Goal: Task Accomplishment & Management: Complete application form

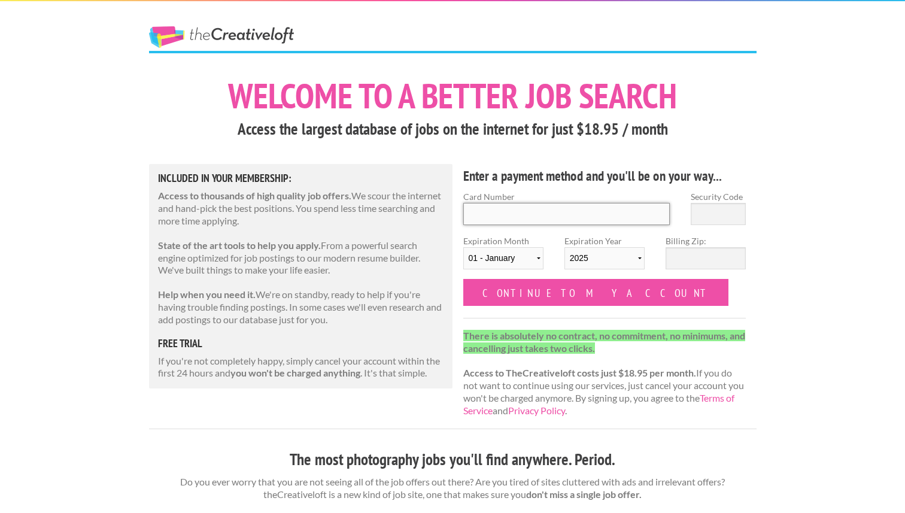
click at [496, 217] on input "Card Number" at bounding box center [566, 214] width 207 height 22
type input "4867 9669 2003 8813"
click at [481, 246] on label "Expiration Month 01 - January 02 - February 03 - March 04 - April 05 - May 06 -…" at bounding box center [503, 257] width 80 height 44
click at [481, 247] on select "01 - January 02 - February 03 - March 04 - April 05 - May 06 - June 07 - July 0…" at bounding box center [503, 258] width 80 height 22
click at [517, 256] on select "01 - January 02 - February 03 - March 04 - April 05 - May 06 - June 07 - July 0…" at bounding box center [503, 258] width 80 height 22
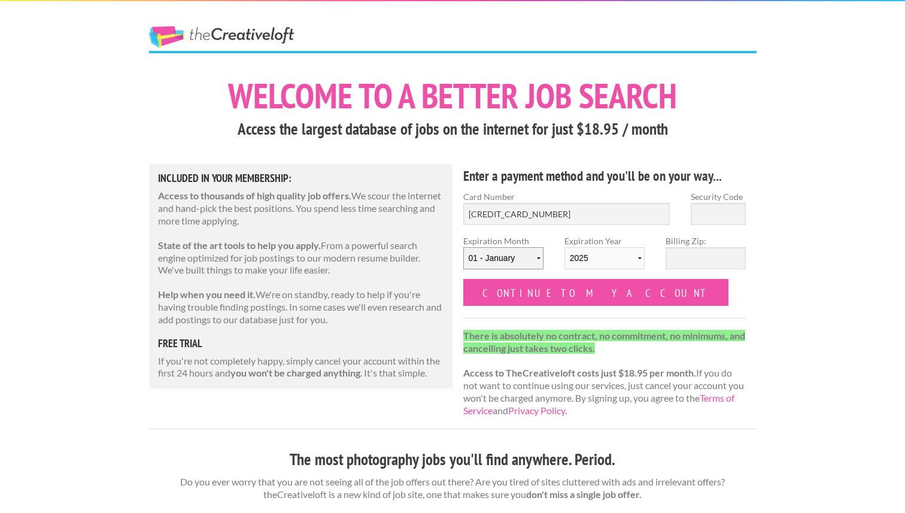
select select "03"
click at [463, 247] on select "01 - January 02 - February 03 - March 04 - April 05 - May 06 - June 07 - July 0…" at bounding box center [503, 258] width 80 height 22
click at [625, 253] on select "2025 2026 2027 2028 2029 2030 2031 2032 2033 2034" at bounding box center [605, 258] width 80 height 22
select select "2030"
click at [565, 247] on select "2025 2026 2027 2028 2029 2030 2031 2032 2033 2034" at bounding box center [605, 258] width 80 height 22
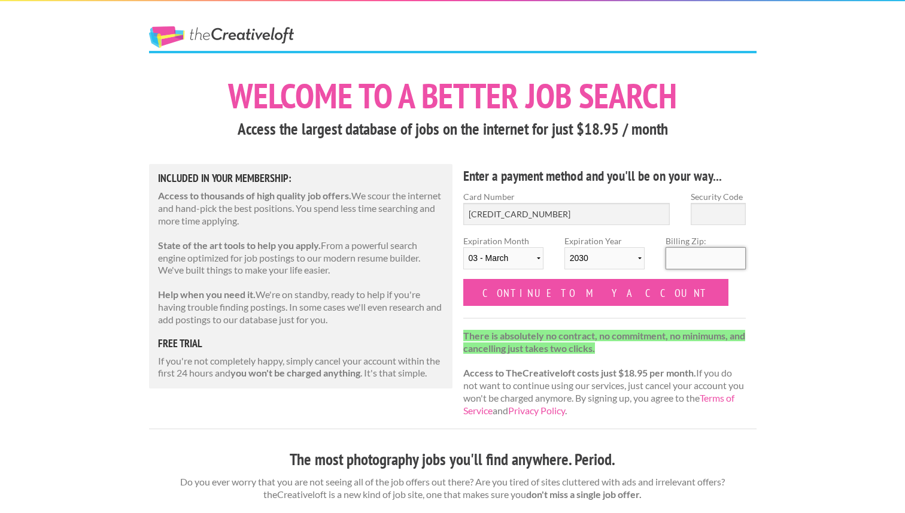
click at [695, 261] on input "Billing Zip:" at bounding box center [706, 258] width 80 height 22
type input "6"
click at [702, 216] on input "Security Code" at bounding box center [718, 214] width 55 height 22
type input "615"
click at [700, 260] on input "Billing Zip:" at bounding box center [706, 258] width 80 height 22
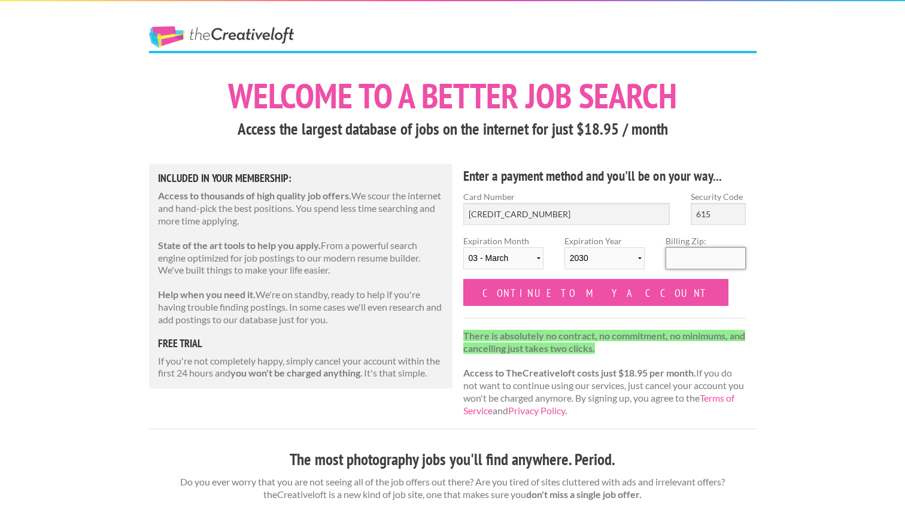
type input "97401"
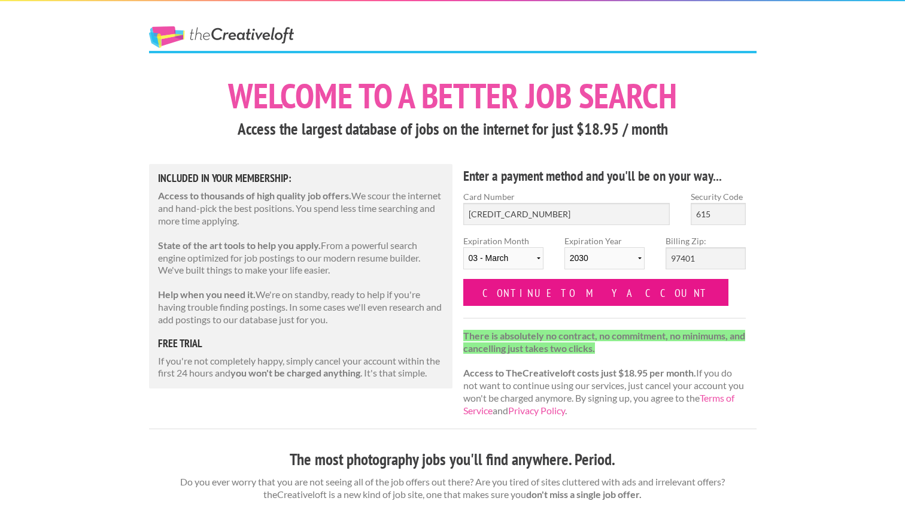
click at [583, 291] on input "Continue to my account" at bounding box center [596, 292] width 266 height 27
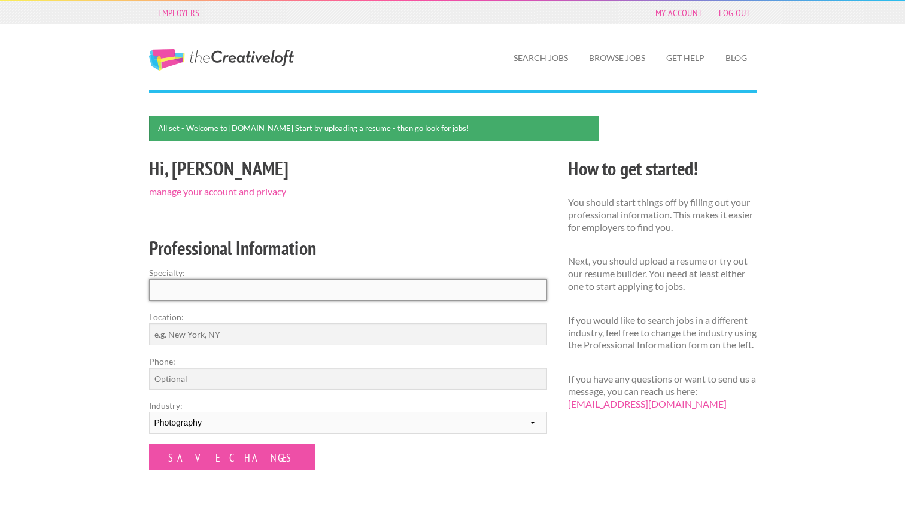
click at [332, 281] on input "Specialty:" at bounding box center [348, 290] width 398 height 22
type input "Photojournalism"
click at [301, 328] on input "Location:" at bounding box center [348, 334] width 398 height 22
type input "[PERSON_NAME]"
type input "9495297864"
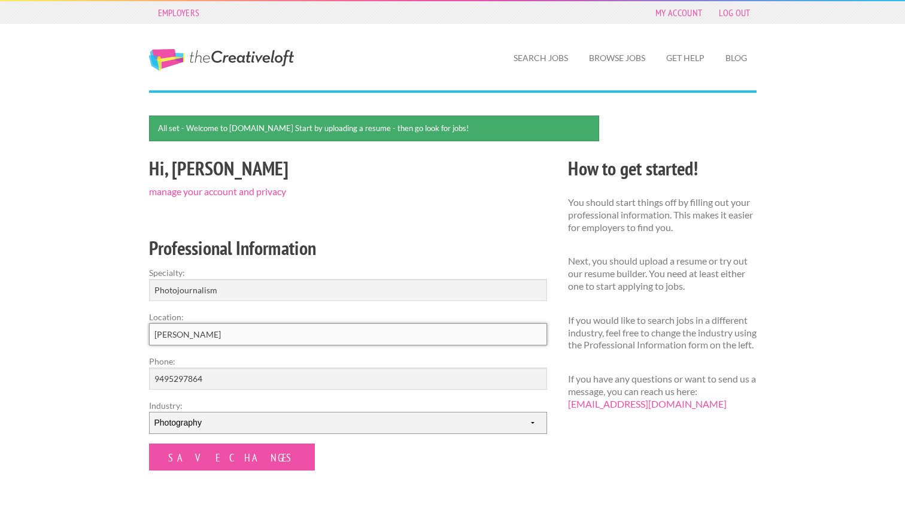
scroll to position [14, 0]
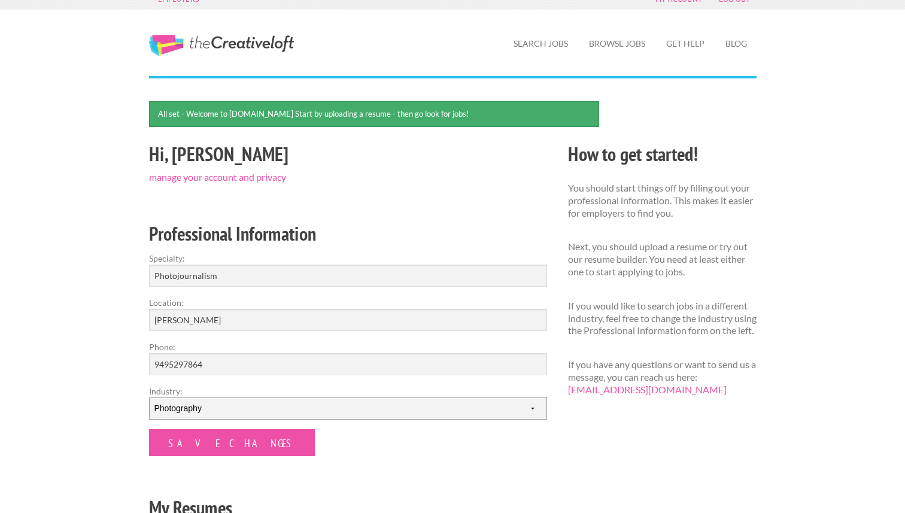
click at [201, 416] on select "--------- Fashion Interior Design Photography Event Planning Entertainment Musi…" at bounding box center [348, 409] width 398 height 22
click at [179, 441] on input "Save Changes" at bounding box center [232, 442] width 166 height 27
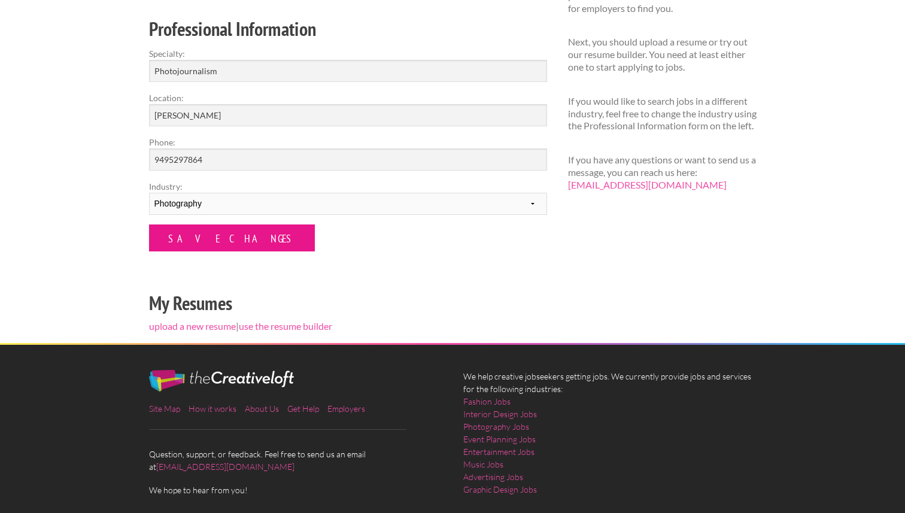
scroll to position [231, 0]
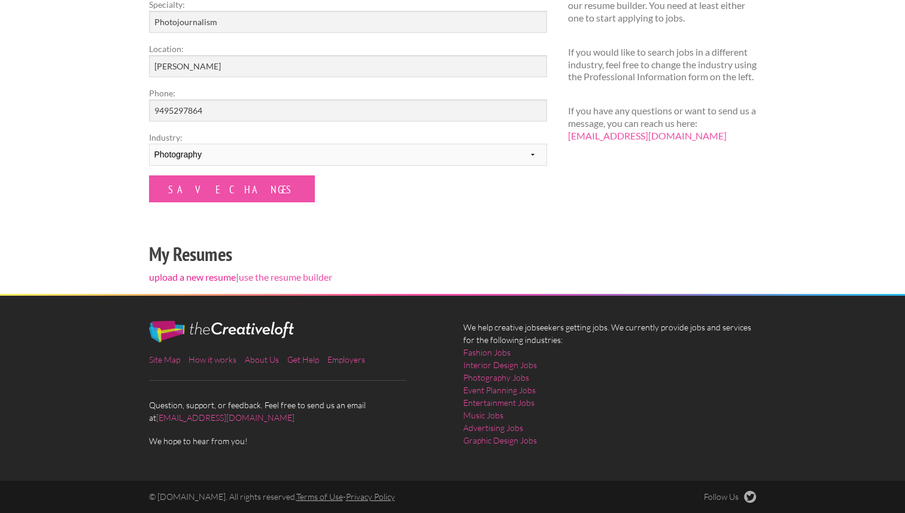
click at [192, 275] on link "upload a new resume" at bounding box center [192, 276] width 87 height 11
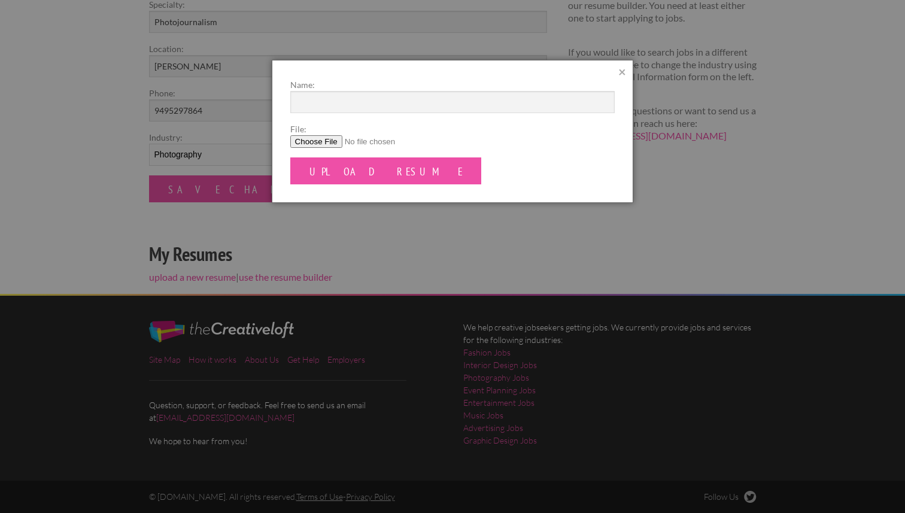
click at [313, 143] on input "File:" at bounding box center [452, 141] width 325 height 13
type input "C:\fakepath\Brooke Taché Resume (Website Format).docx"
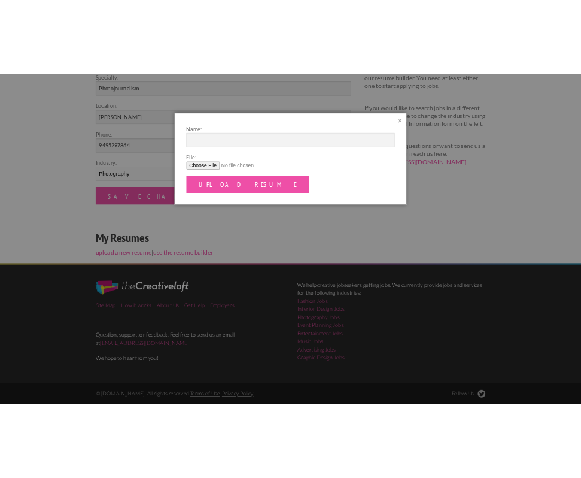
scroll to position [230, 0]
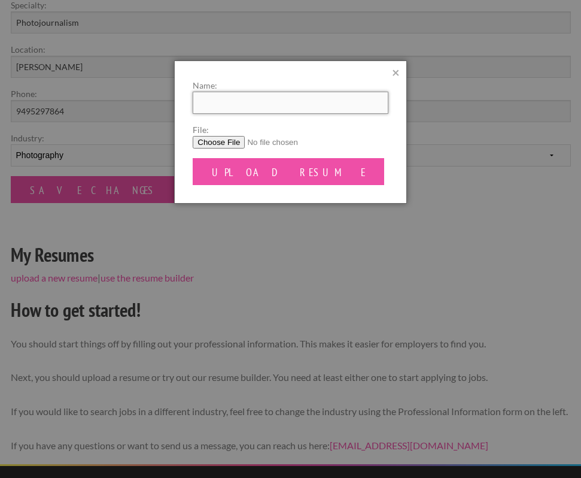
click at [313, 110] on input "Name:" at bounding box center [290, 103] width 195 height 22
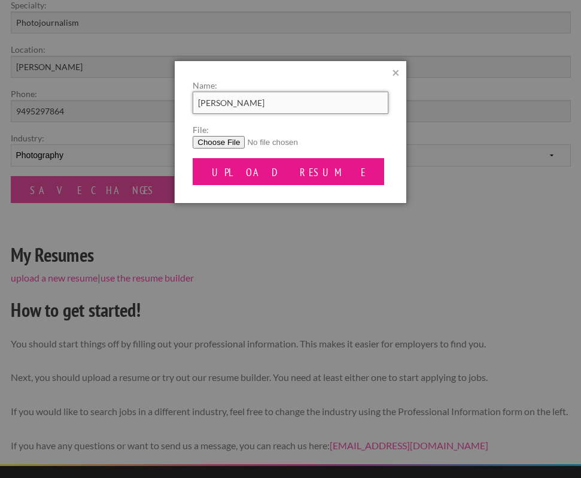
type input "Brooke Taché"
click at [275, 171] on input "Upload Resume" at bounding box center [289, 171] width 192 height 27
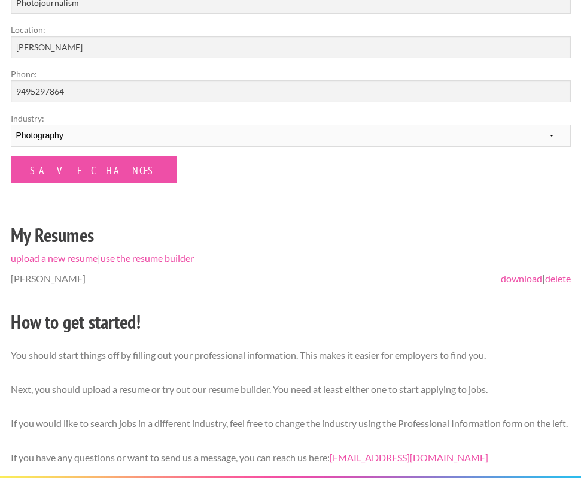
scroll to position [215, 0]
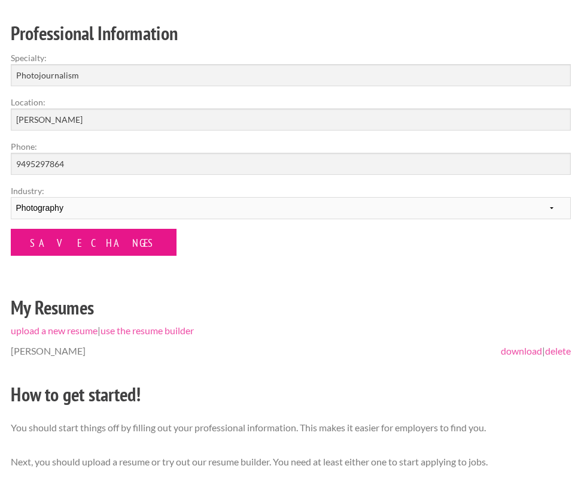
click at [80, 244] on input "Save Changes" at bounding box center [94, 242] width 166 height 27
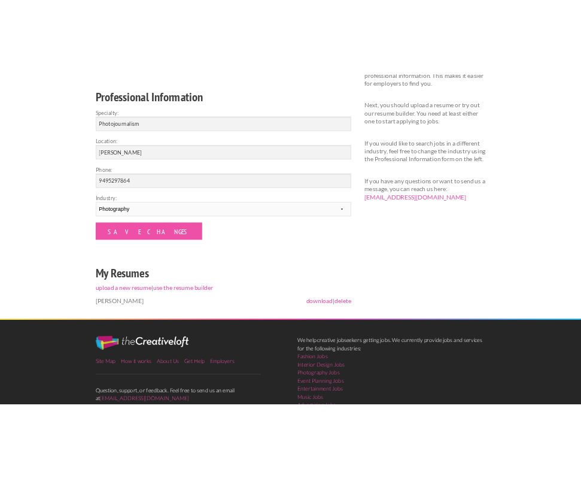
scroll to position [181, 0]
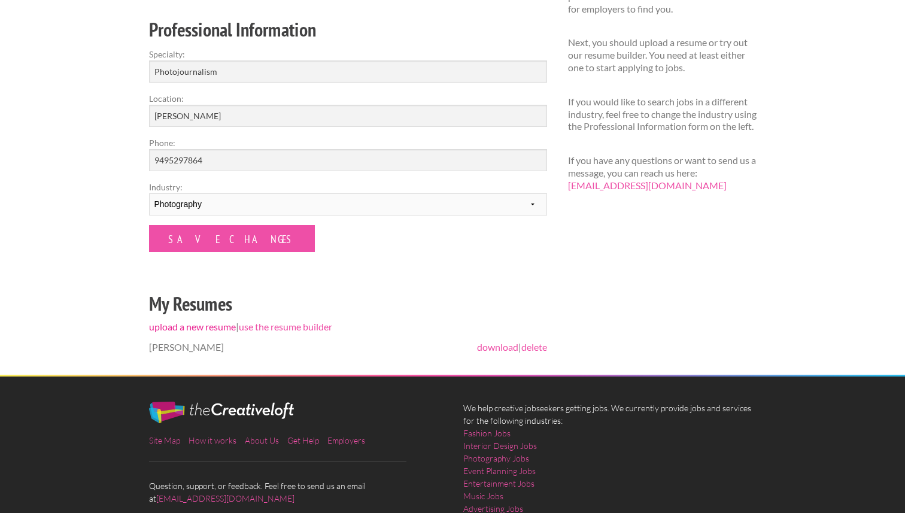
click at [221, 325] on link "upload a new resume" at bounding box center [192, 326] width 87 height 11
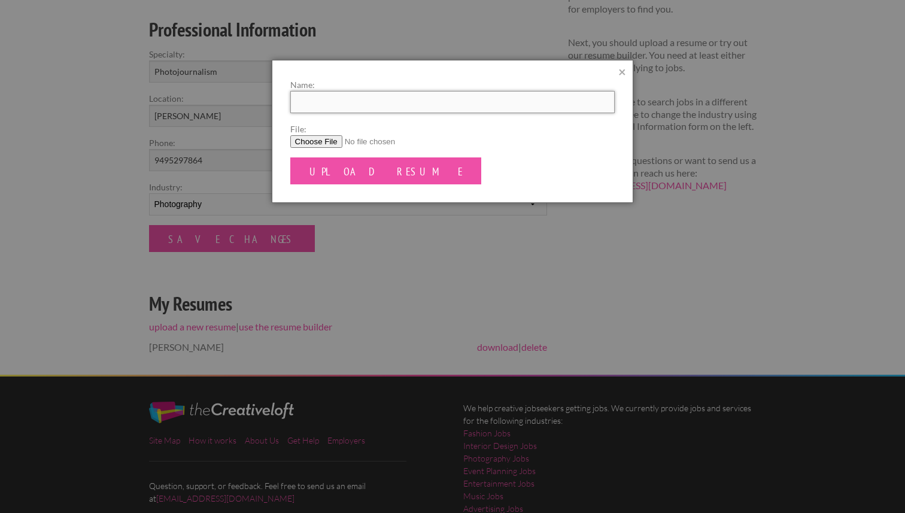
click at [345, 102] on input "Name:" at bounding box center [452, 102] width 325 height 22
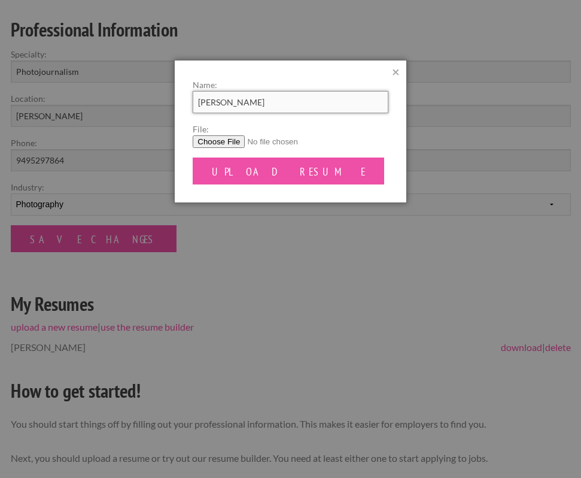
type input "[PERSON_NAME]"
click at [223, 143] on input "File:" at bounding box center [290, 141] width 195 height 13
type input "C:\fakepath\BTache_Resume_2025 - Copy.docx"
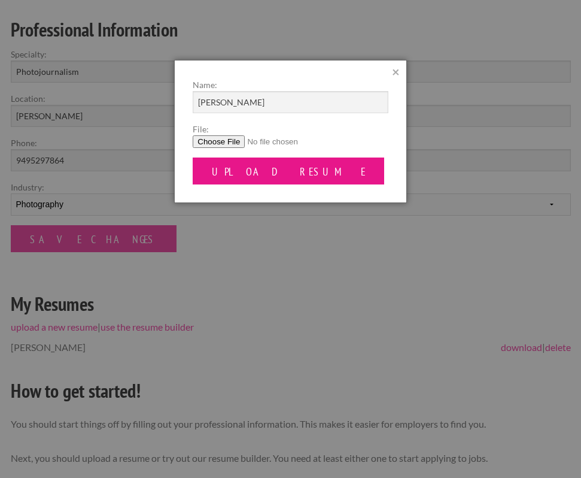
click at [262, 175] on input "Upload Resume" at bounding box center [289, 170] width 192 height 27
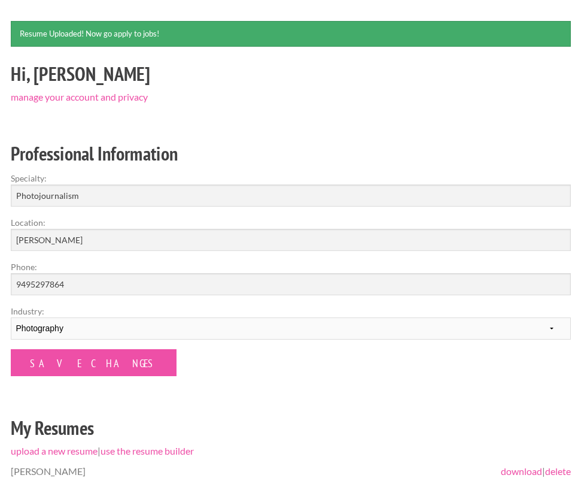
scroll to position [107, 0]
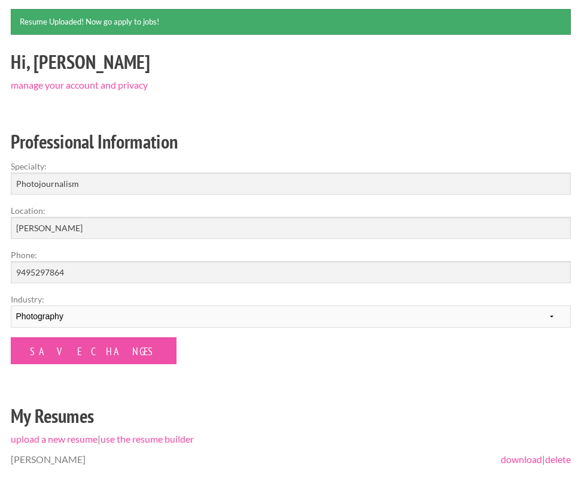
click at [74, 367] on div "Hi, [PERSON_NAME] manage your account and privacy Professional Information Spec…" at bounding box center [290, 283] width 581 height 472
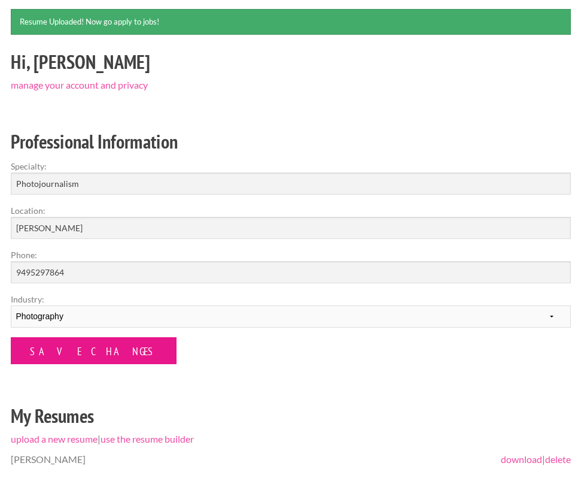
click at [75, 349] on input "Save Changes" at bounding box center [94, 350] width 166 height 27
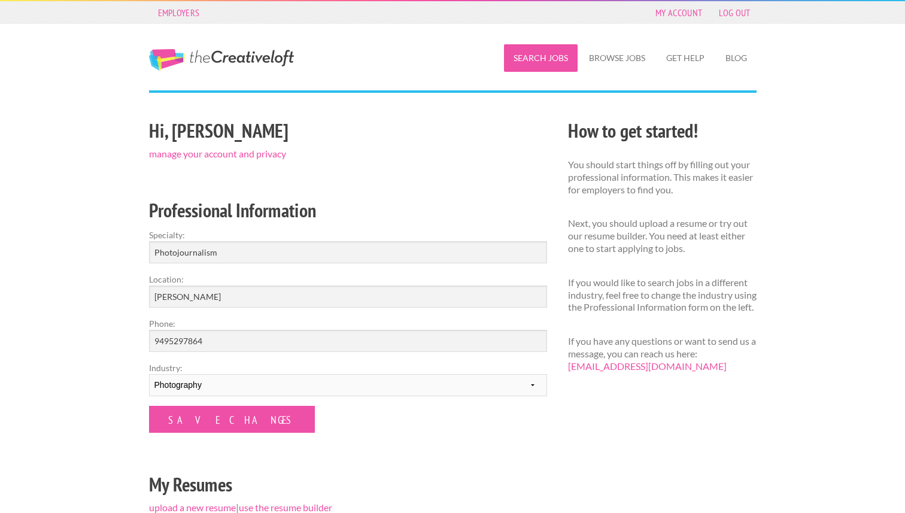
click at [538, 51] on link "Search Jobs" at bounding box center [541, 58] width 74 height 28
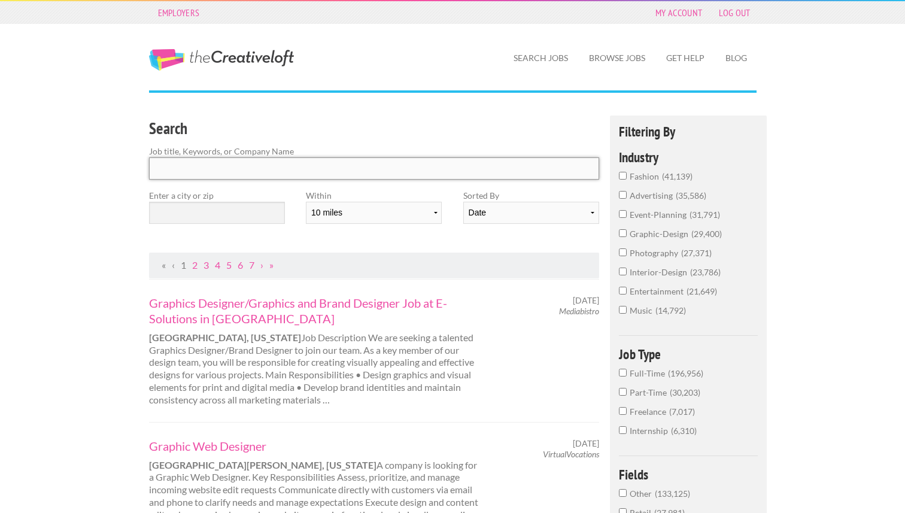
click at [374, 159] on input "Search" at bounding box center [374, 168] width 451 height 22
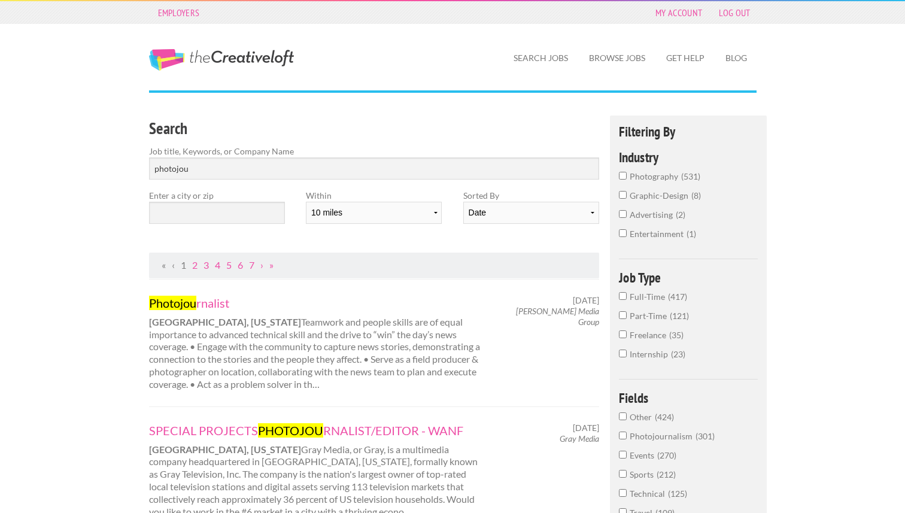
click at [624, 353] on input "Internship 23" at bounding box center [623, 354] width 8 height 8
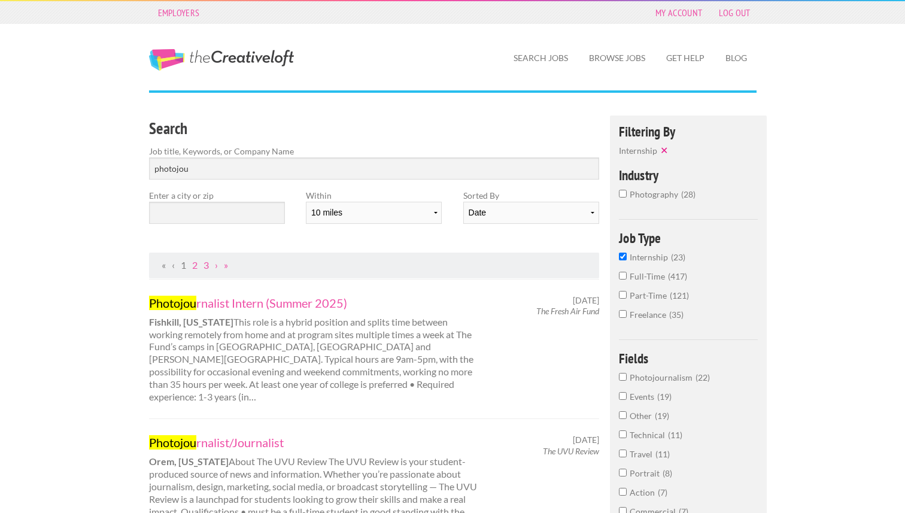
click at [626, 192] on input "photography 28" at bounding box center [623, 194] width 8 height 8
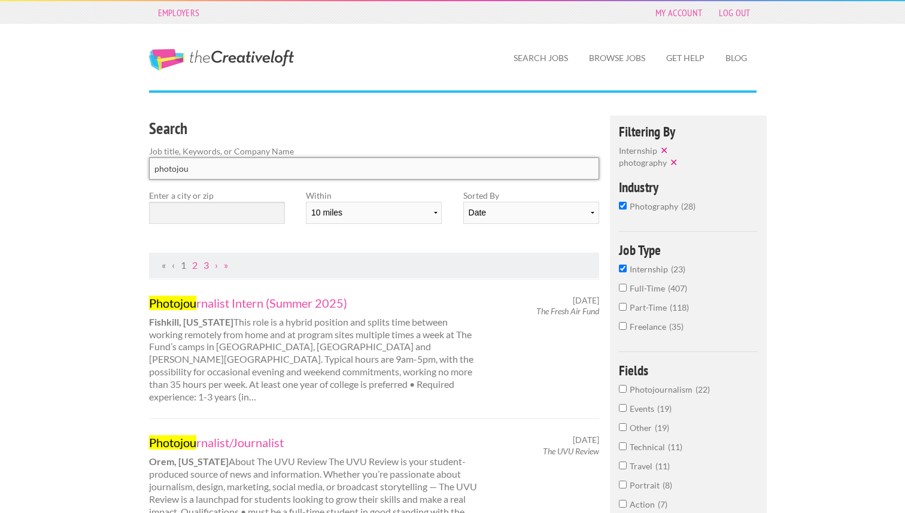
click at [475, 167] on input "photojou" at bounding box center [374, 168] width 451 height 22
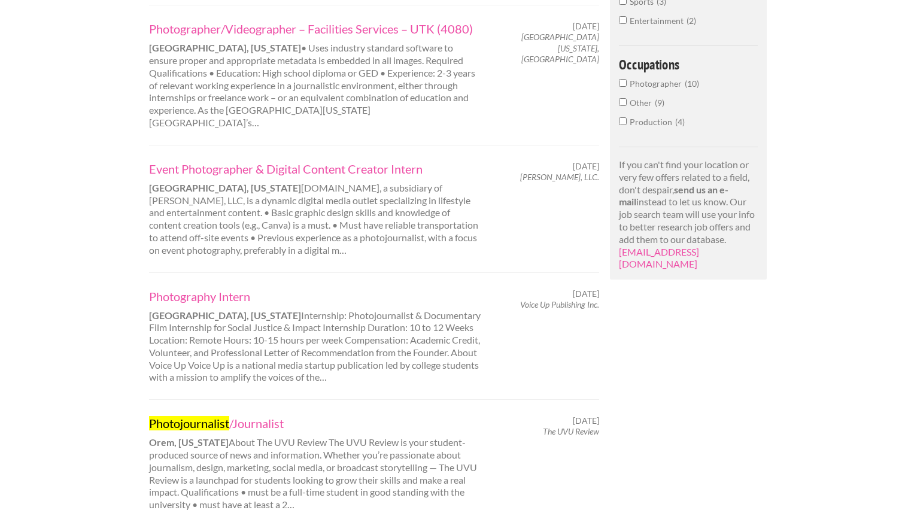
scroll to position [544, 0]
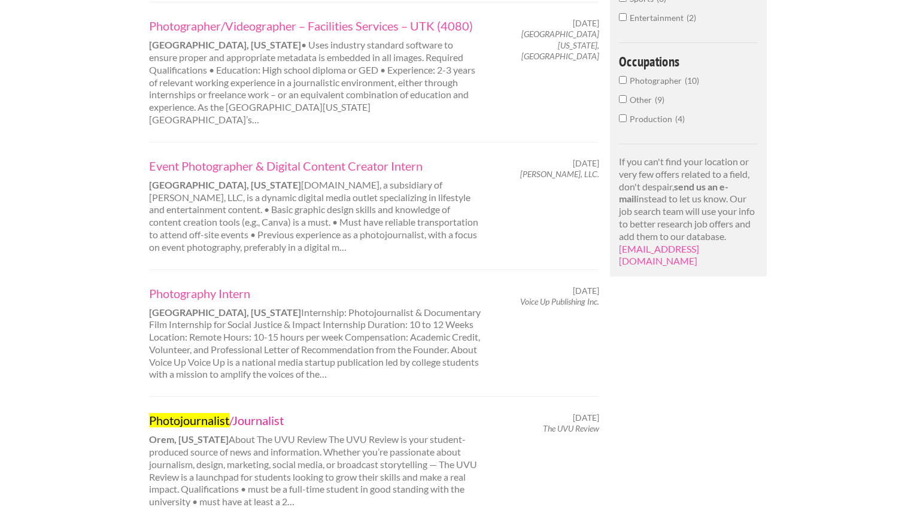
type input "photojournalist"
click at [250, 413] on link "Photojournalist /Journalist" at bounding box center [315, 421] width 333 height 16
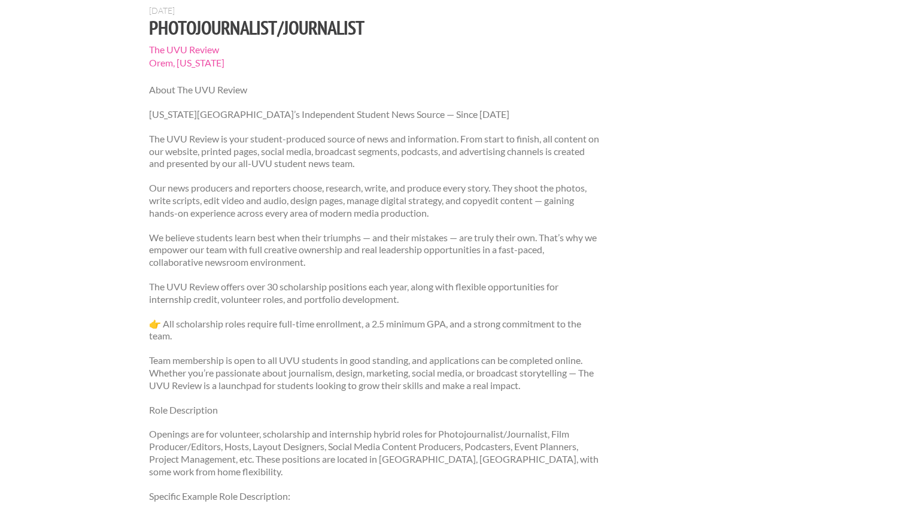
scroll to position [98, 0]
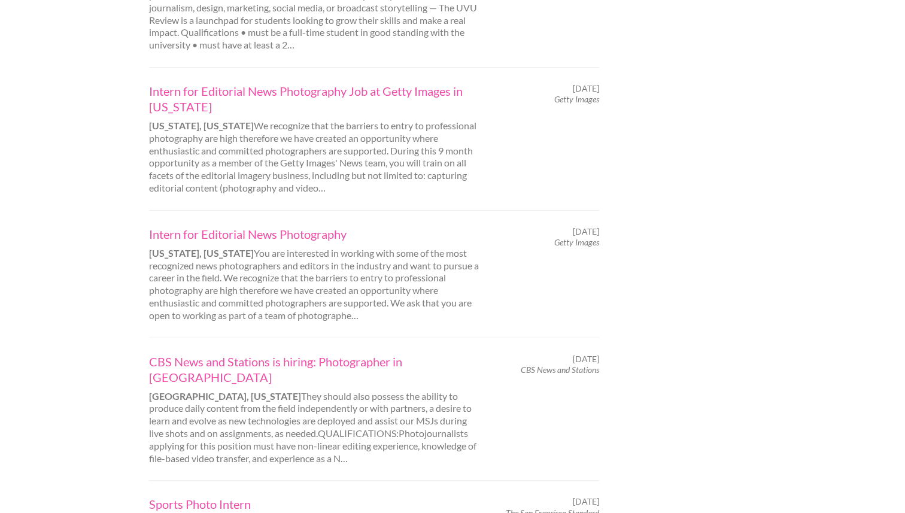
scroll to position [982, 0]
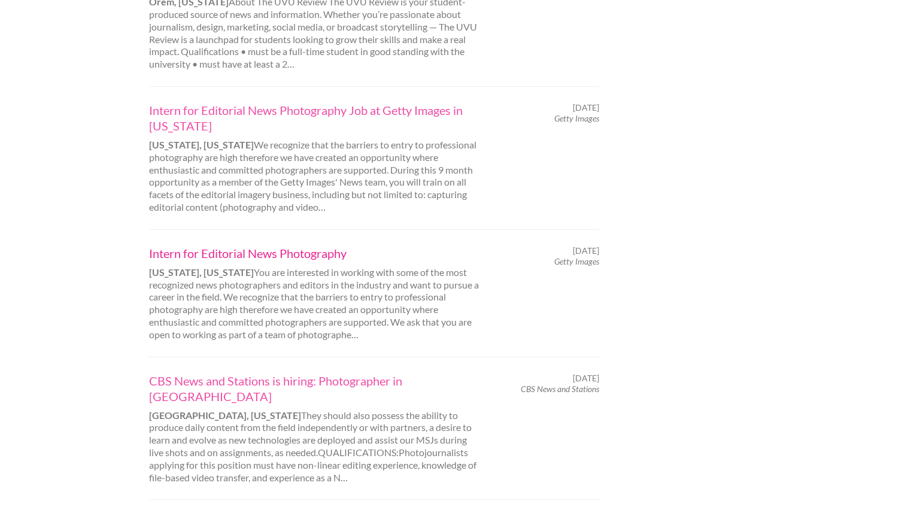
click at [292, 246] on link "Intern for Editorial News Photography" at bounding box center [315, 254] width 333 height 16
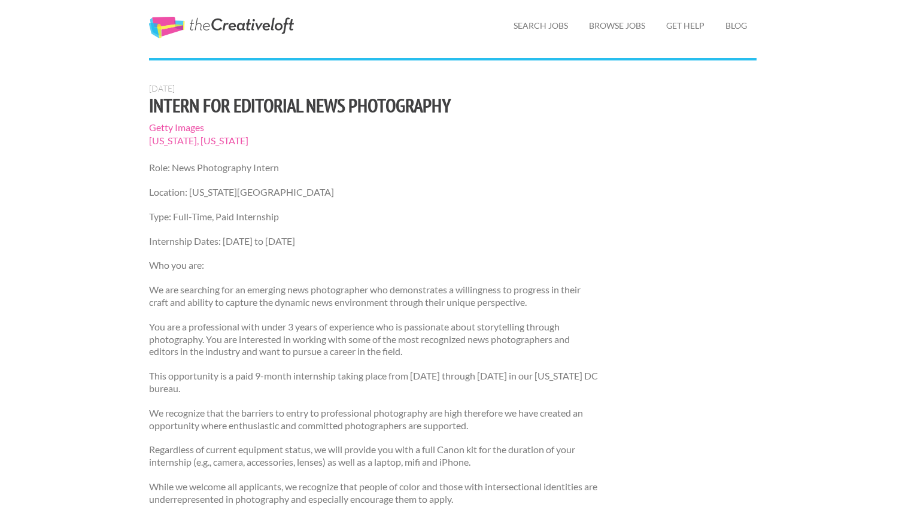
scroll to position [34, 0]
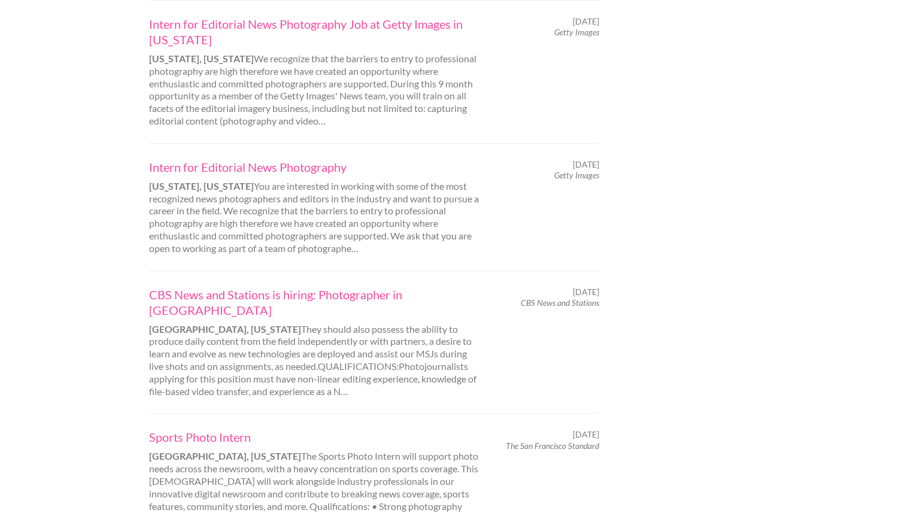
scroll to position [1238, 0]
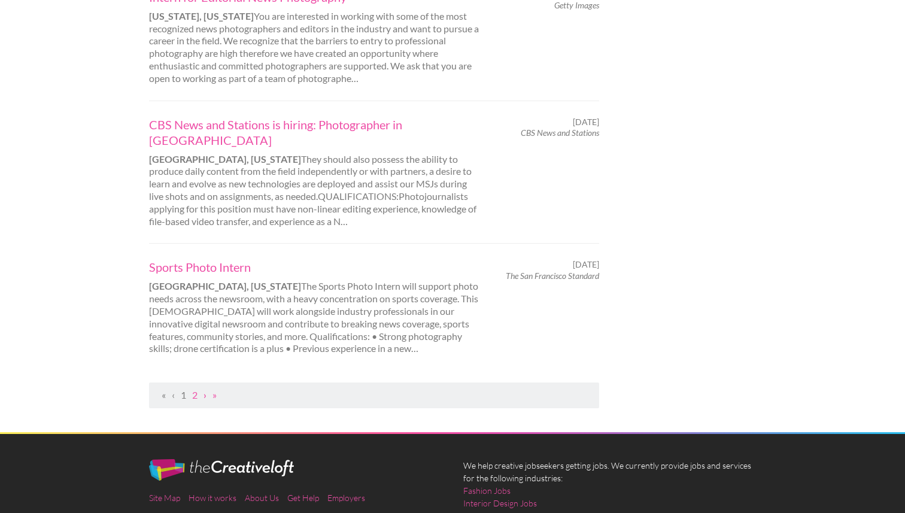
click at [205, 389] on link "›" at bounding box center [205, 394] width 3 height 11
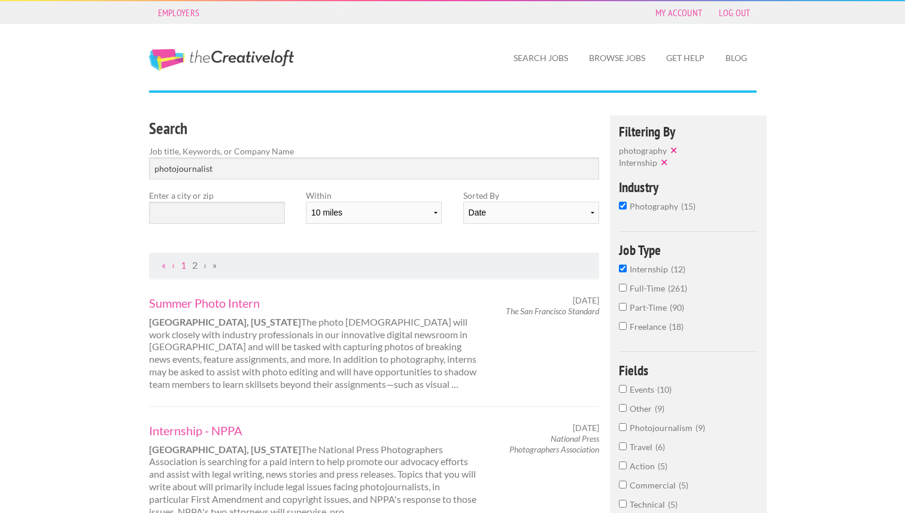
click at [214, 262] on span "»" at bounding box center [215, 264] width 4 height 11
click at [215, 267] on span "»" at bounding box center [215, 264] width 4 height 11
click at [205, 265] on span "›" at bounding box center [205, 264] width 3 height 11
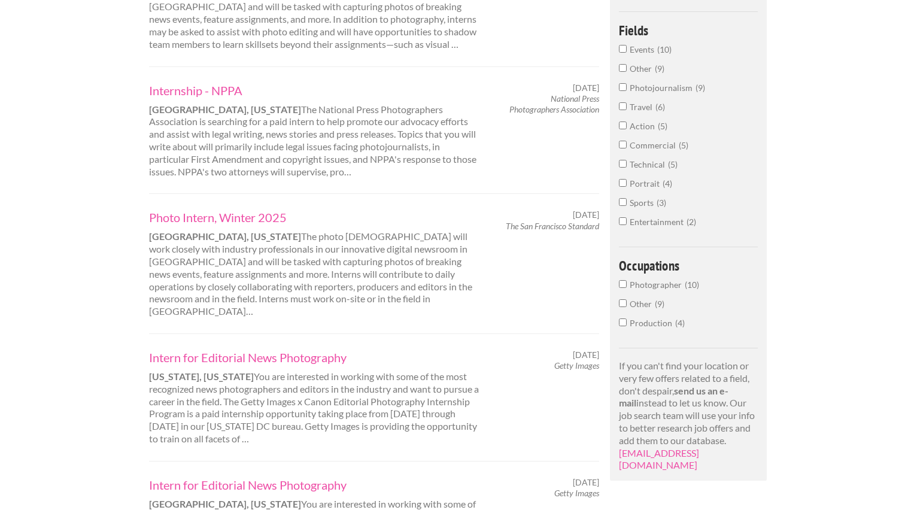
scroll to position [605, 0]
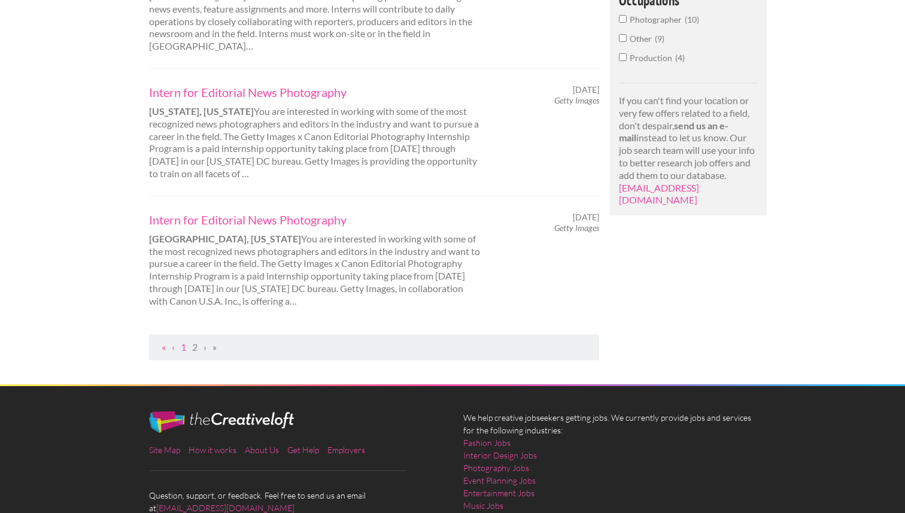
click at [204, 341] on span "›" at bounding box center [205, 346] width 3 height 11
click at [210, 341] on ul "« ‹ 1 2 › »" at bounding box center [375, 347] width 438 height 13
click at [190, 341] on ul "« ‹ 1 2 › »" at bounding box center [375, 347] width 438 height 13
click at [196, 341] on link "2" at bounding box center [194, 346] width 5 height 11
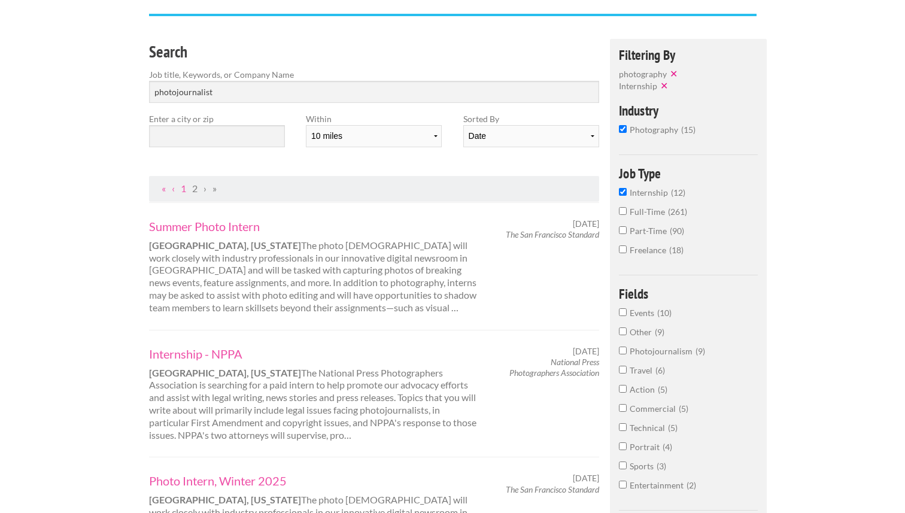
scroll to position [78, 0]
click at [569, 137] on select "Date Relevance" at bounding box center [531, 135] width 136 height 22
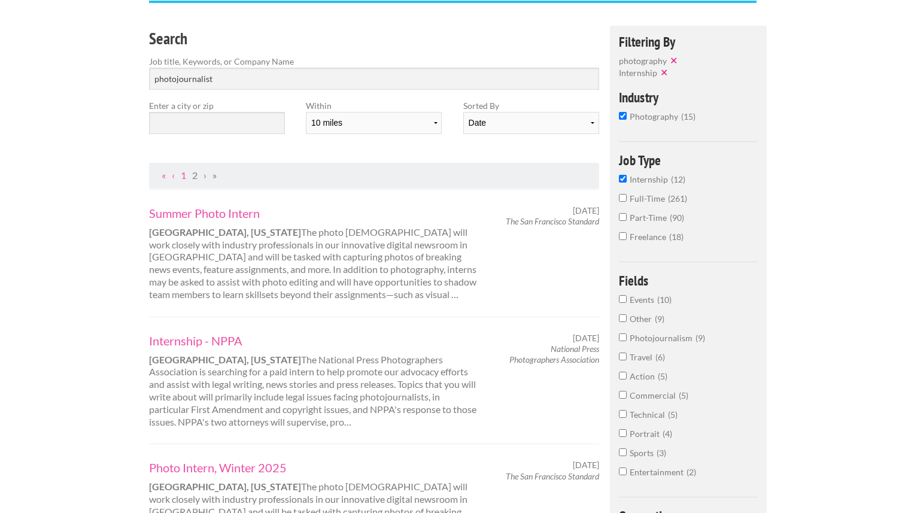
scroll to position [91, 0]
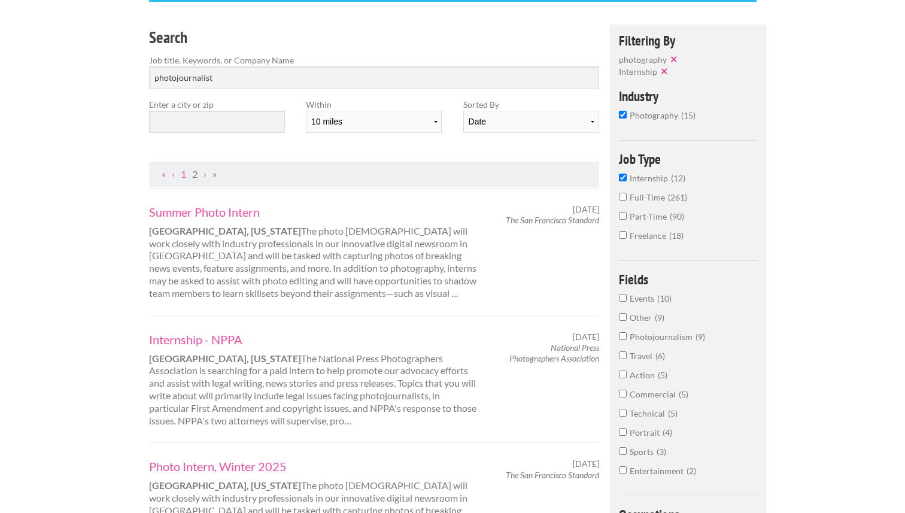
click at [625, 334] on input "Photojournalism 9" at bounding box center [623, 336] width 8 height 8
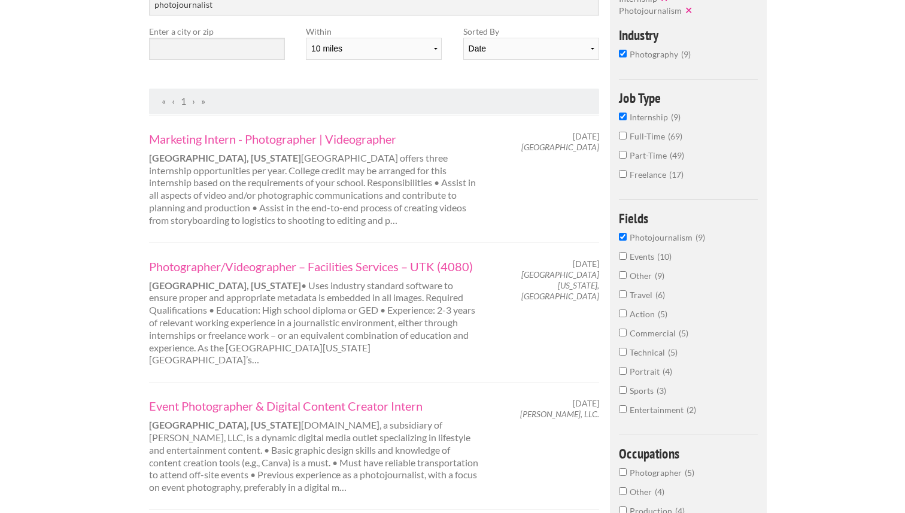
scroll to position [174, 0]
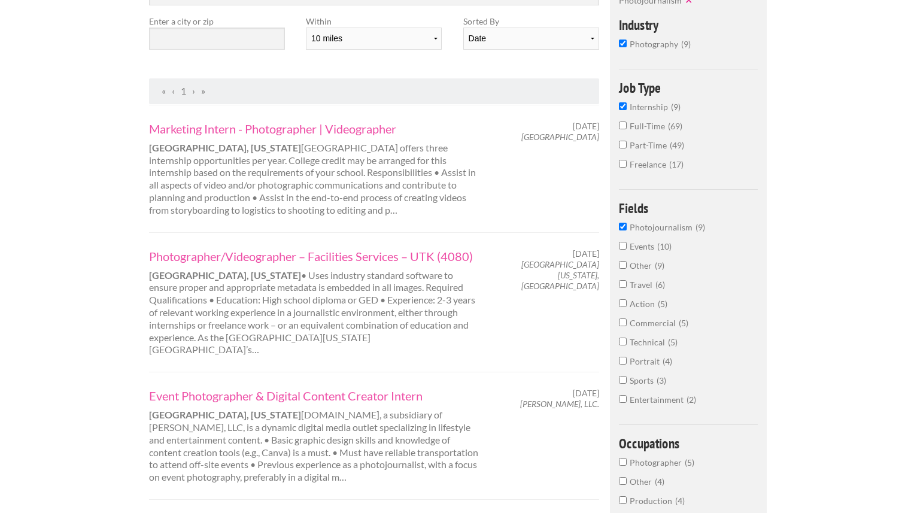
click at [622, 360] on input "Portrait 4" at bounding box center [623, 361] width 8 height 8
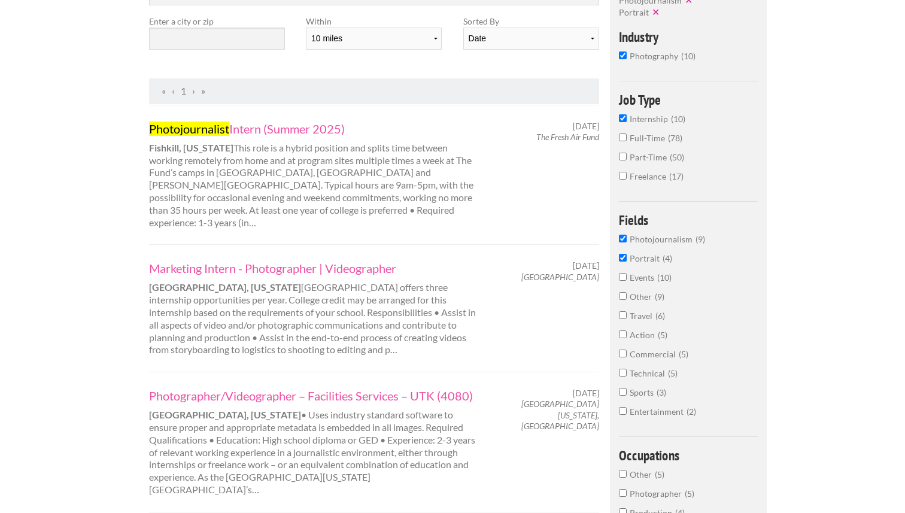
click at [622, 317] on input "Travel 6" at bounding box center [623, 315] width 8 height 8
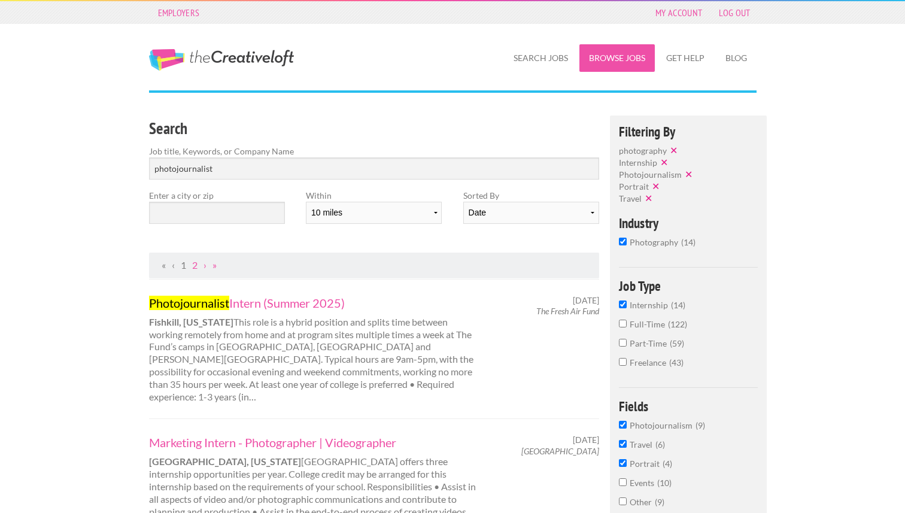
click at [595, 55] on link "Browse Jobs" at bounding box center [617, 58] width 75 height 28
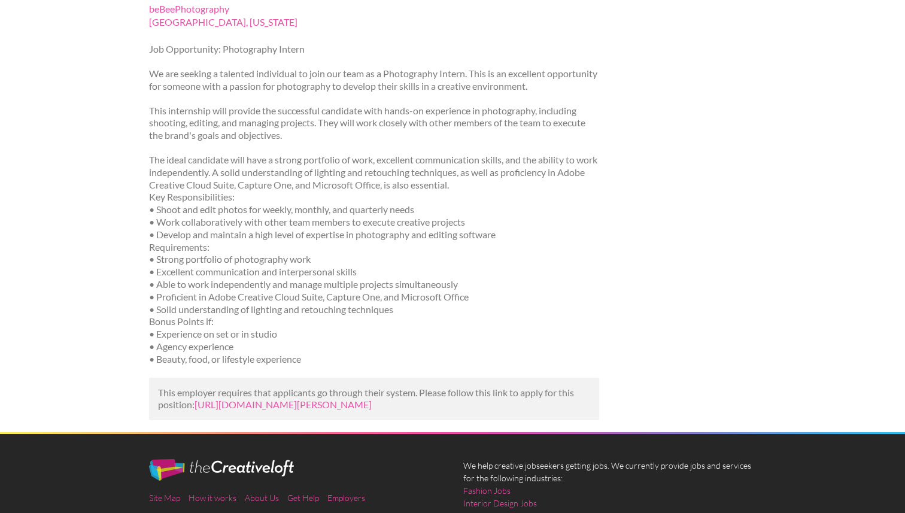
scroll to position [159, 0]
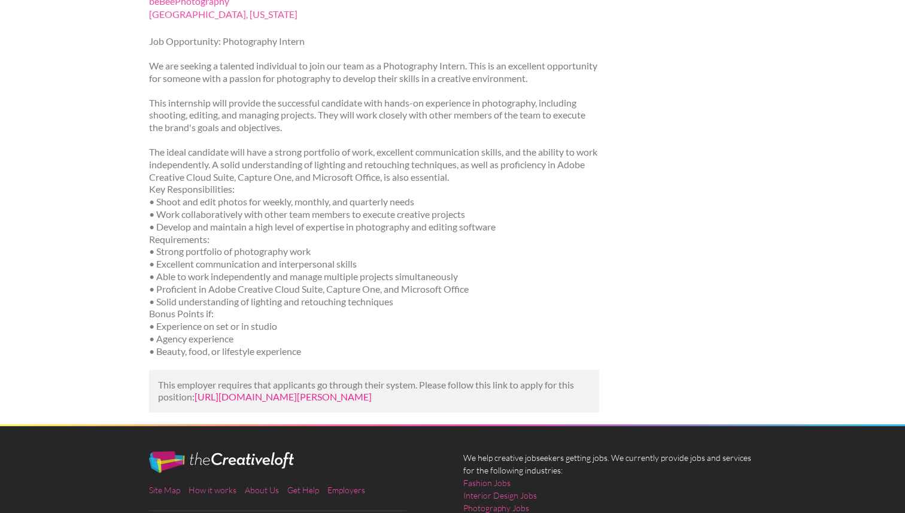
click at [316, 400] on link "https://us.bebee.com/job/d47dafbe97c0a82ac5f89d8daf358fd4?utm_campaign=google_j…" at bounding box center [283, 396] width 177 height 11
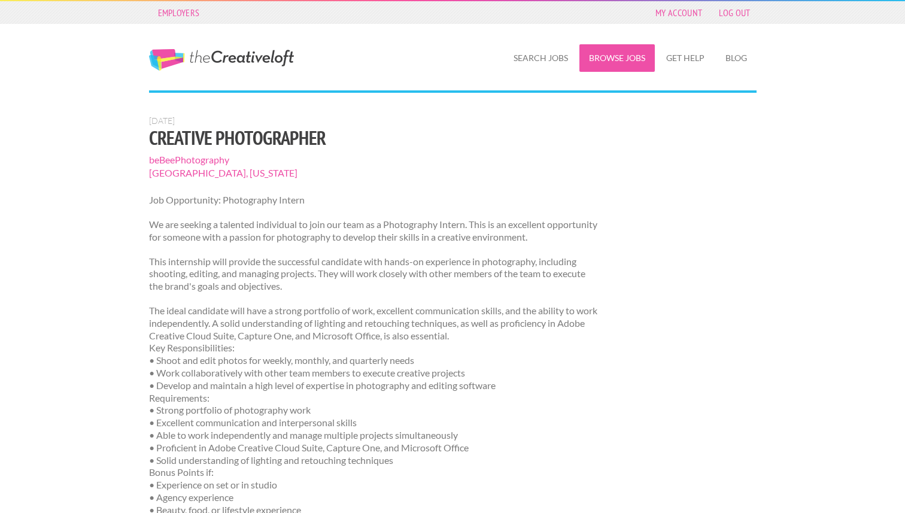
click at [621, 51] on link "Browse Jobs" at bounding box center [617, 58] width 75 height 28
